Goal: Task Accomplishment & Management: Manage account settings

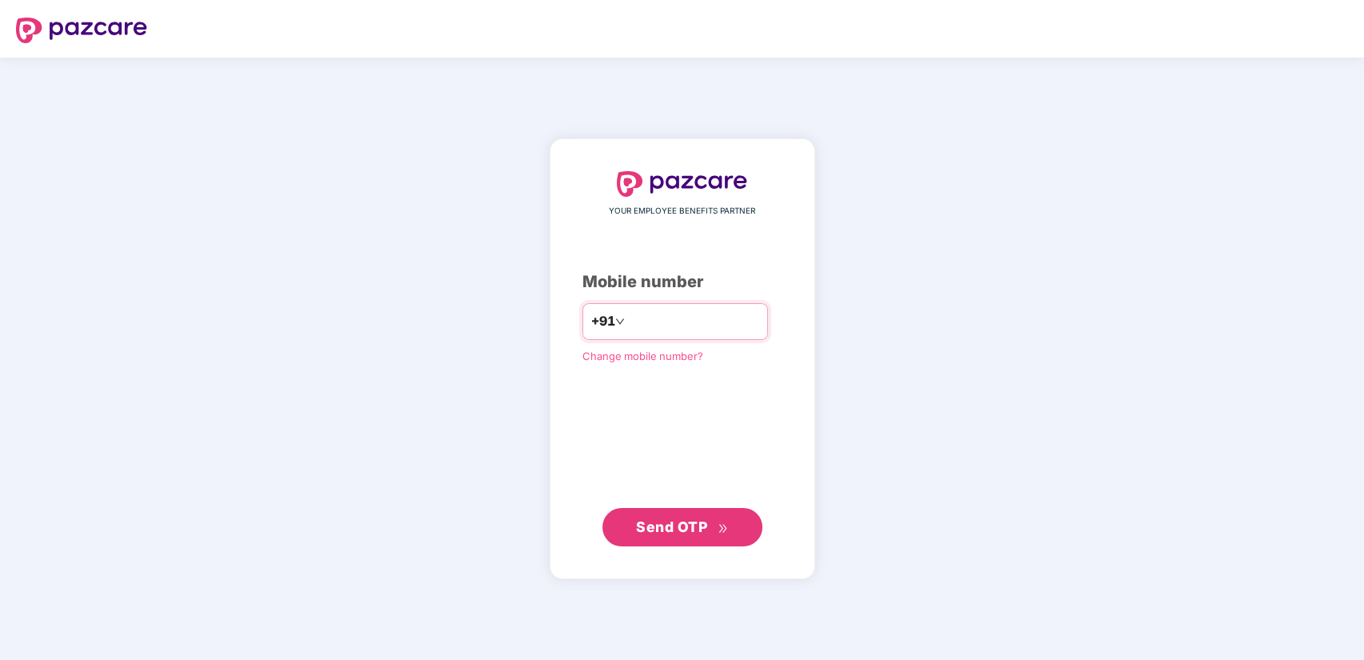
type input "**********"
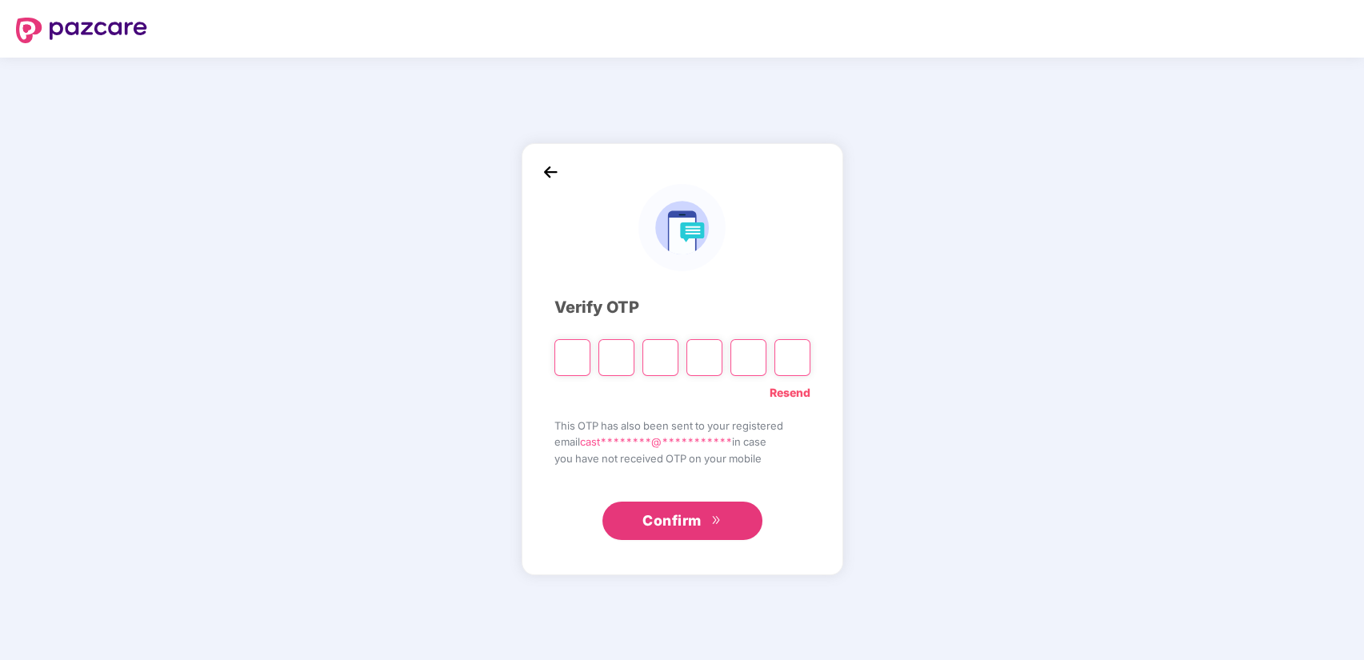
type input "*"
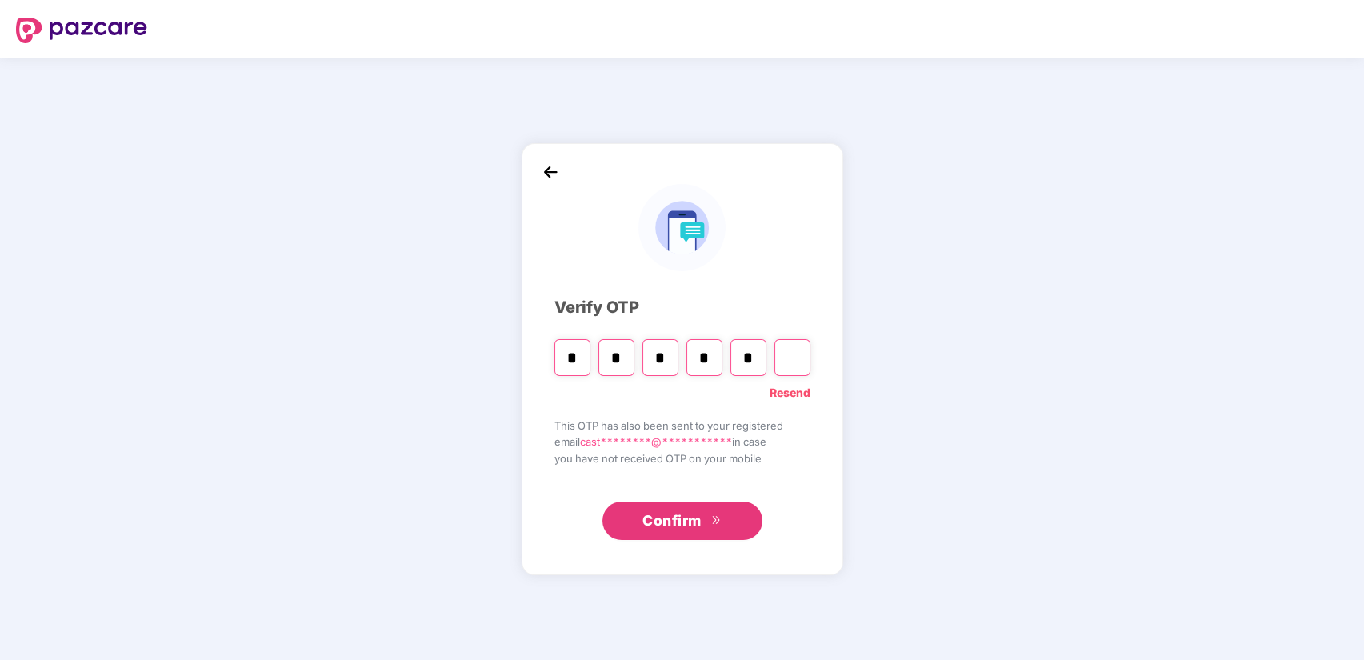
type input "*"
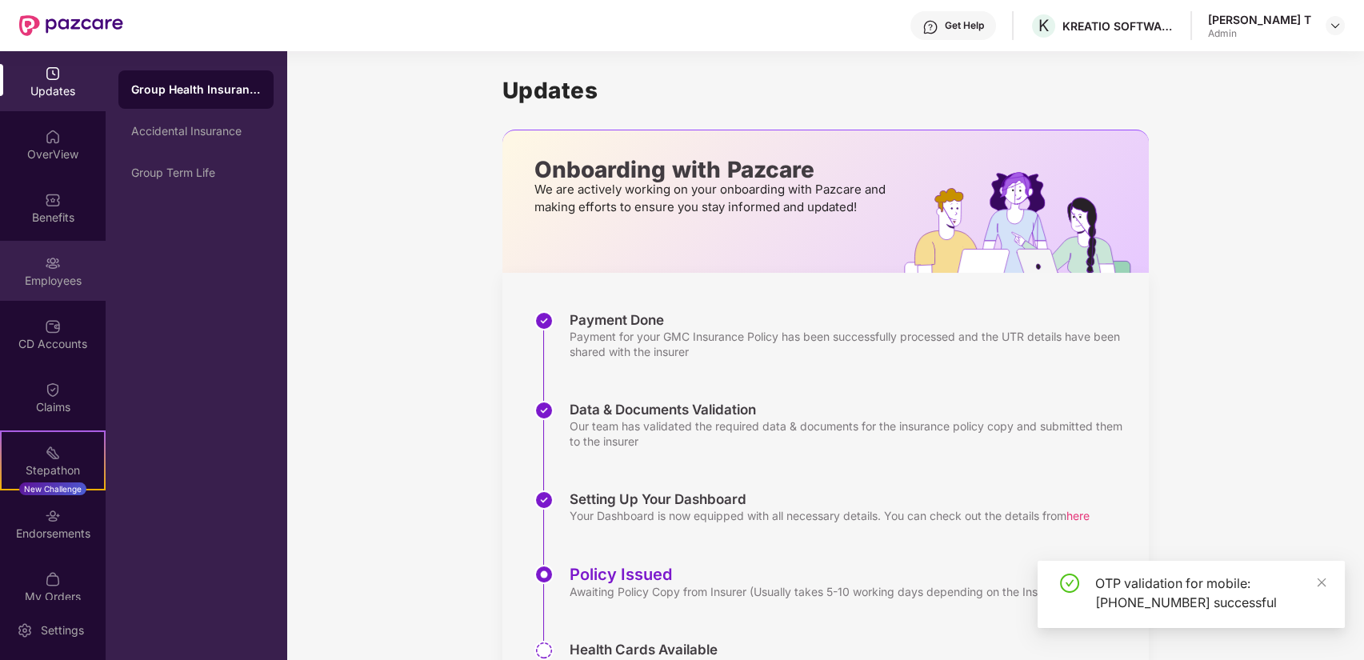
click at [71, 273] on div "Employees" at bounding box center [53, 281] width 106 height 16
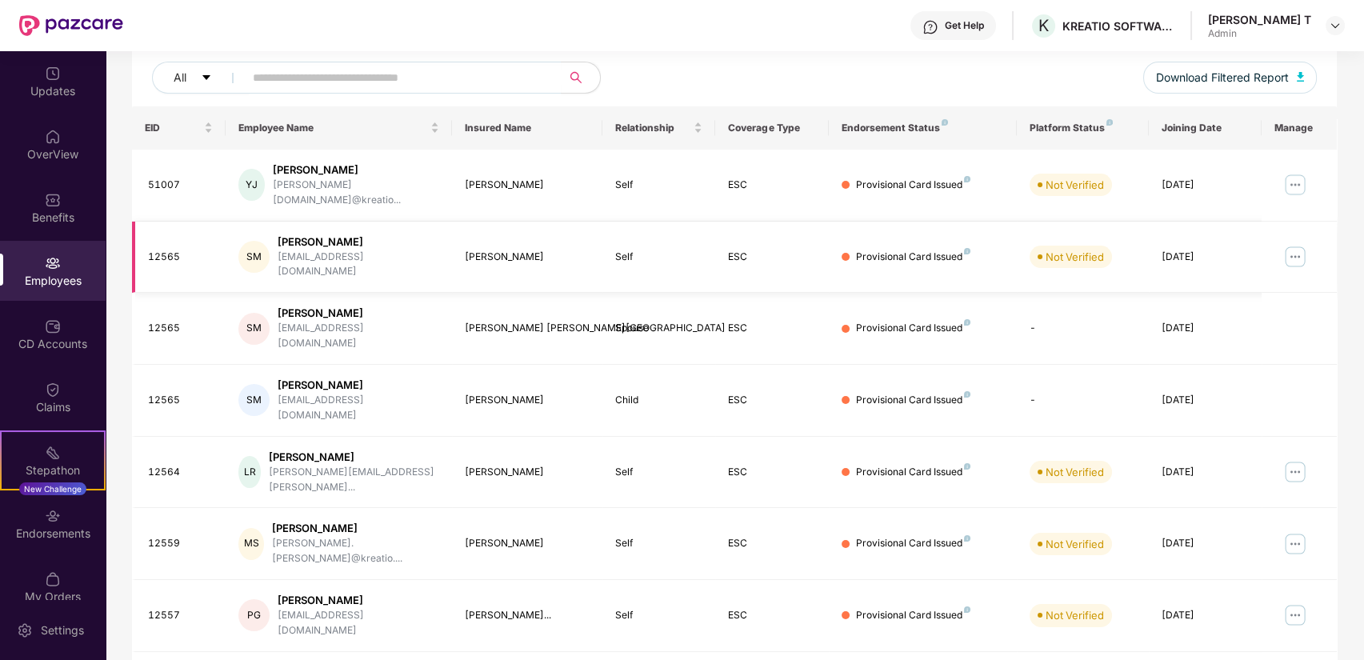
scroll to position [266, 0]
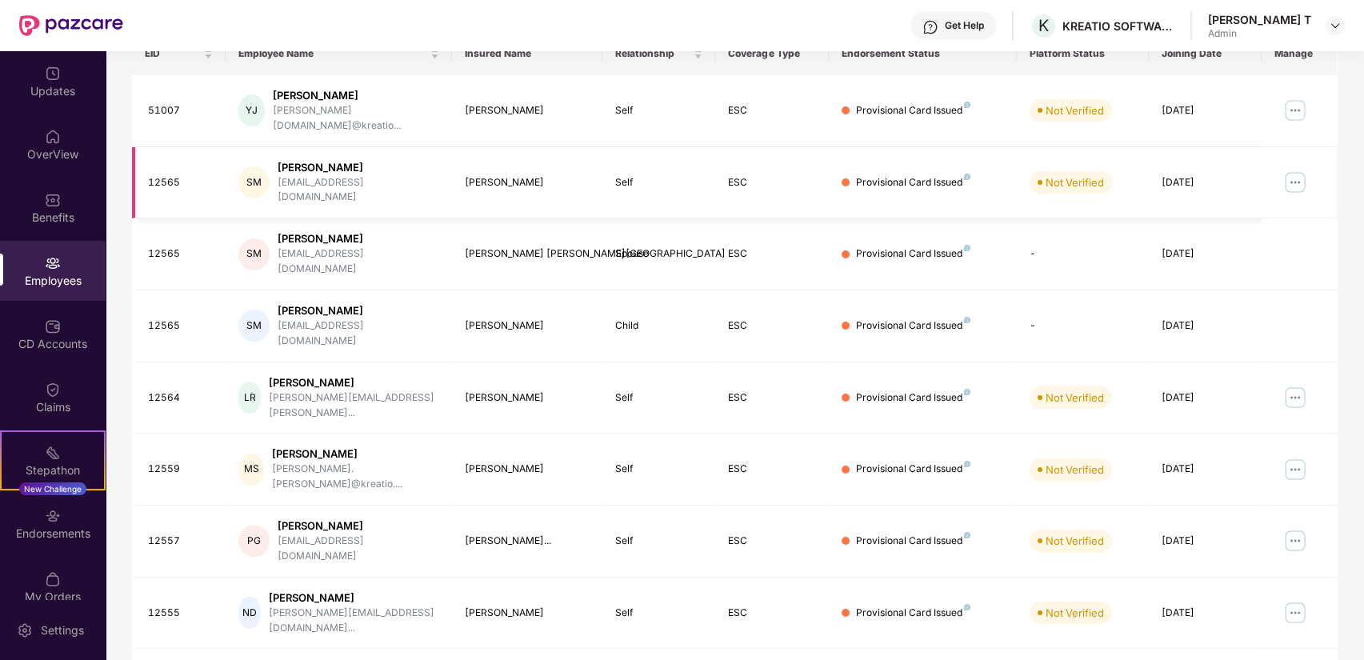
click at [1287, 170] on img at bounding box center [1296, 183] width 26 height 26
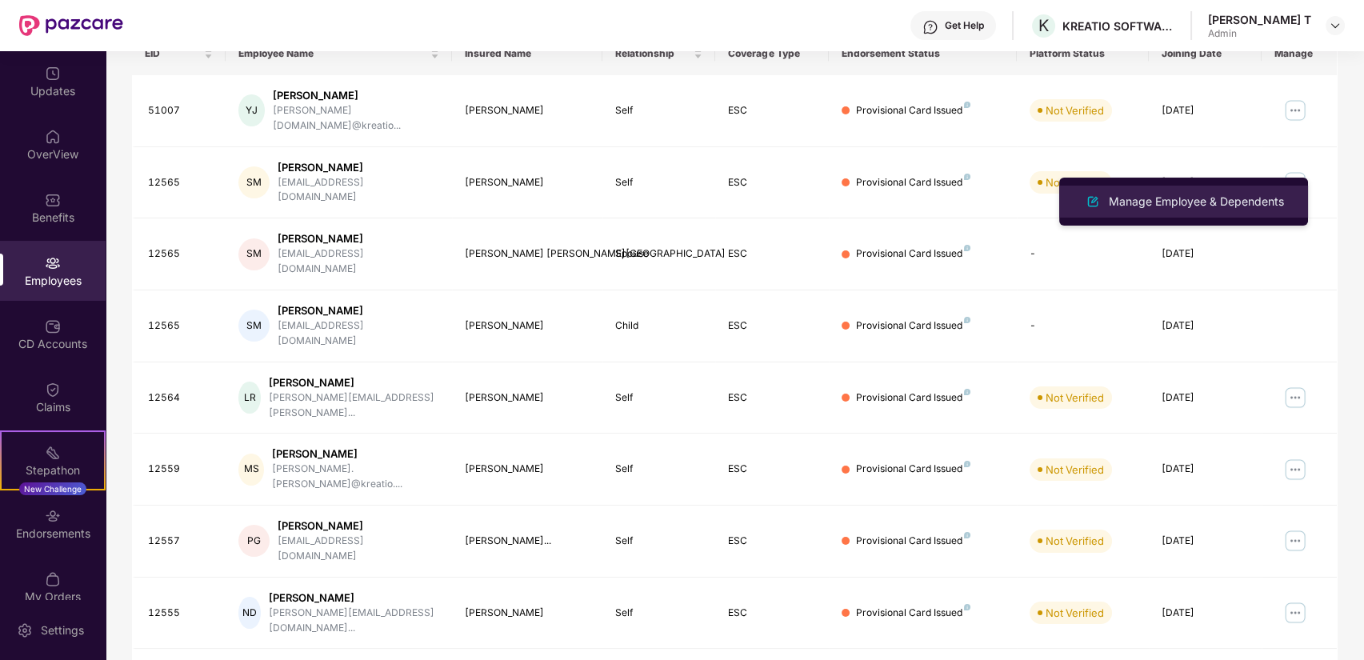
click at [1253, 204] on div "Manage Employee & Dependents" at bounding box center [1197, 202] width 182 height 18
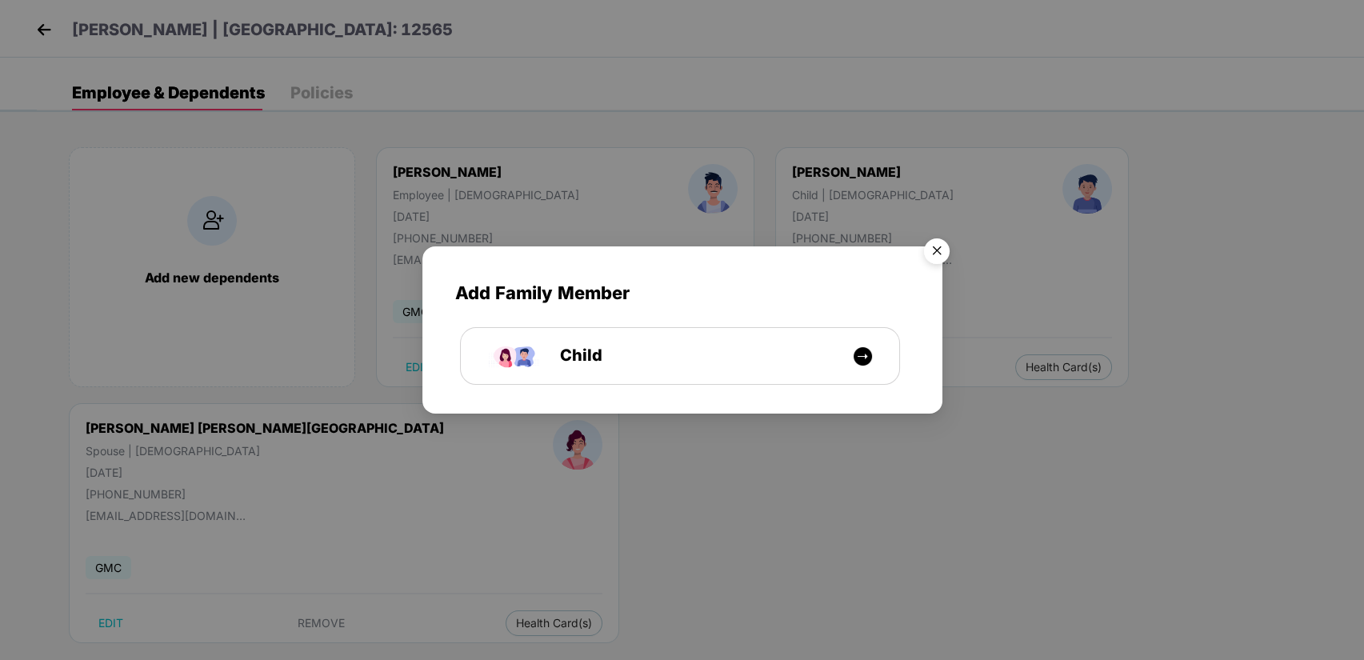
click at [931, 252] on img "Close" at bounding box center [937, 253] width 45 height 45
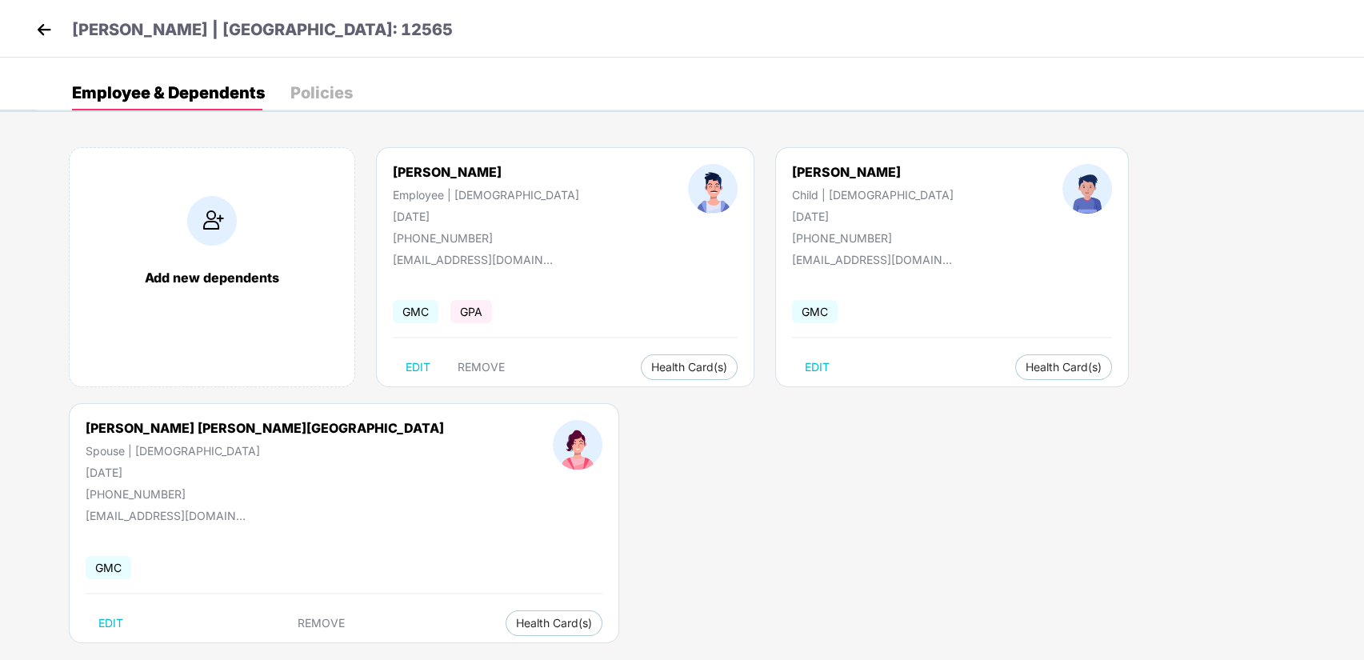
click at [481, 216] on div "[DATE]" at bounding box center [486, 217] width 186 height 14
click at [426, 358] on button "EDIT" at bounding box center [418, 367] width 50 height 26
select select "****"
